Goal: Task Accomplishment & Management: Manage account settings

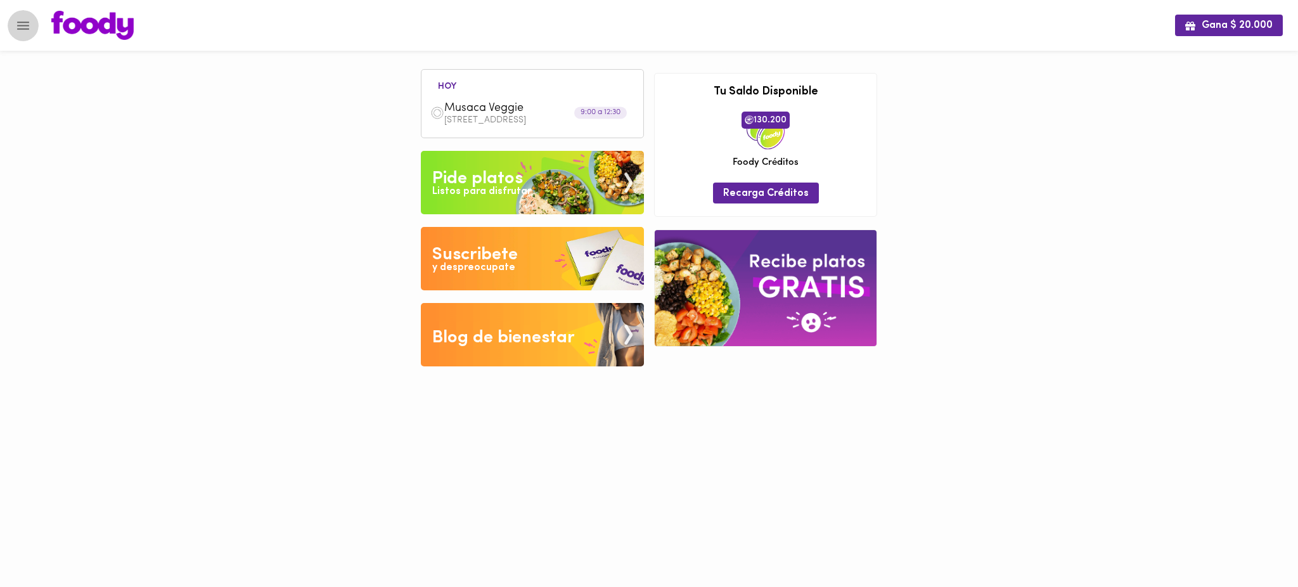
click at [22, 29] on icon "Menu" at bounding box center [23, 26] width 16 height 16
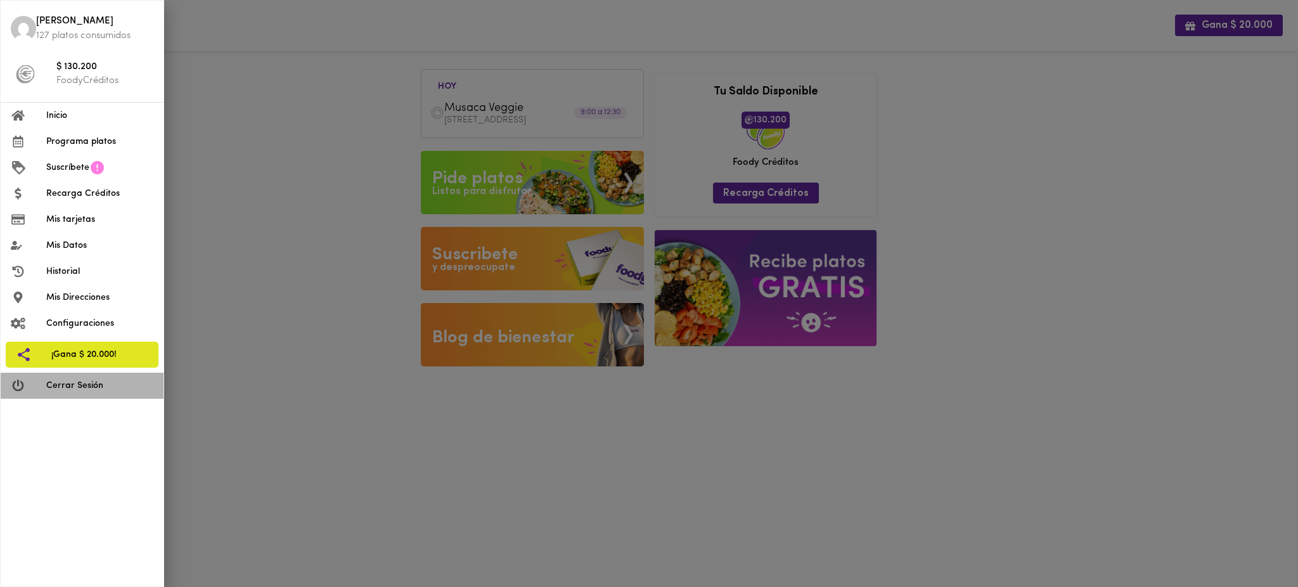
click at [68, 386] on span "Cerrar Sesión" at bounding box center [99, 385] width 107 height 13
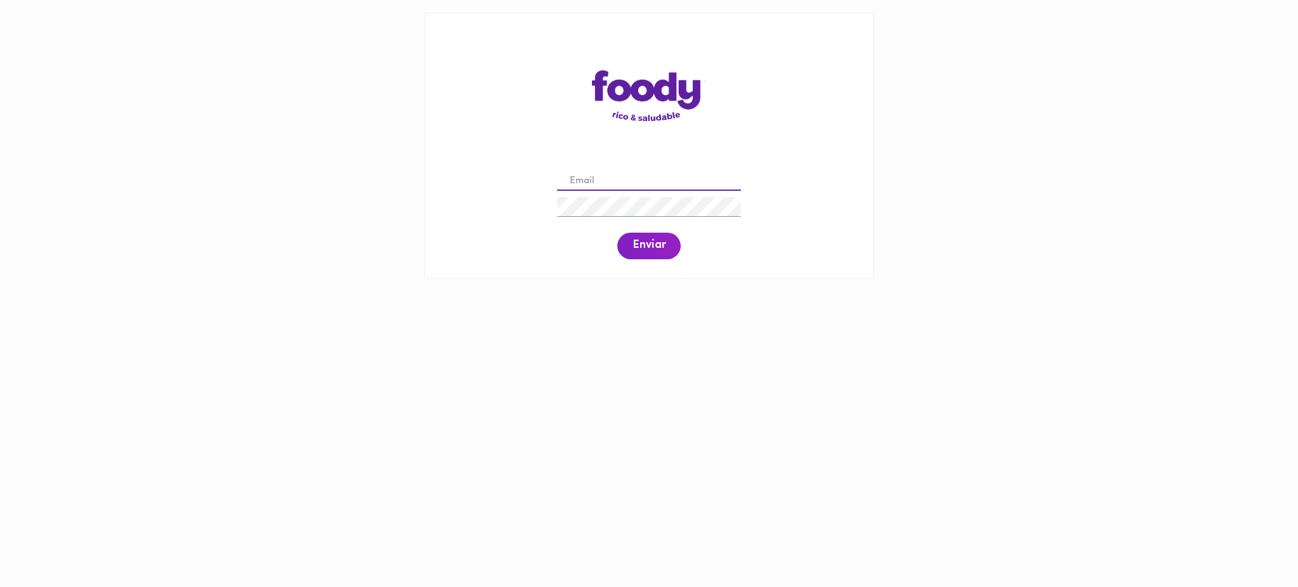
click at [605, 184] on input "email" at bounding box center [649, 182] width 184 height 20
paste input "[EMAIL_ADDRESS][DOMAIN_NAME]"
type input "[EMAIL_ADDRESS][DOMAIN_NAME]"
click at [641, 251] on span "Enviar" at bounding box center [649, 246] width 33 height 14
